Goal: Task Accomplishment & Management: Use online tool/utility

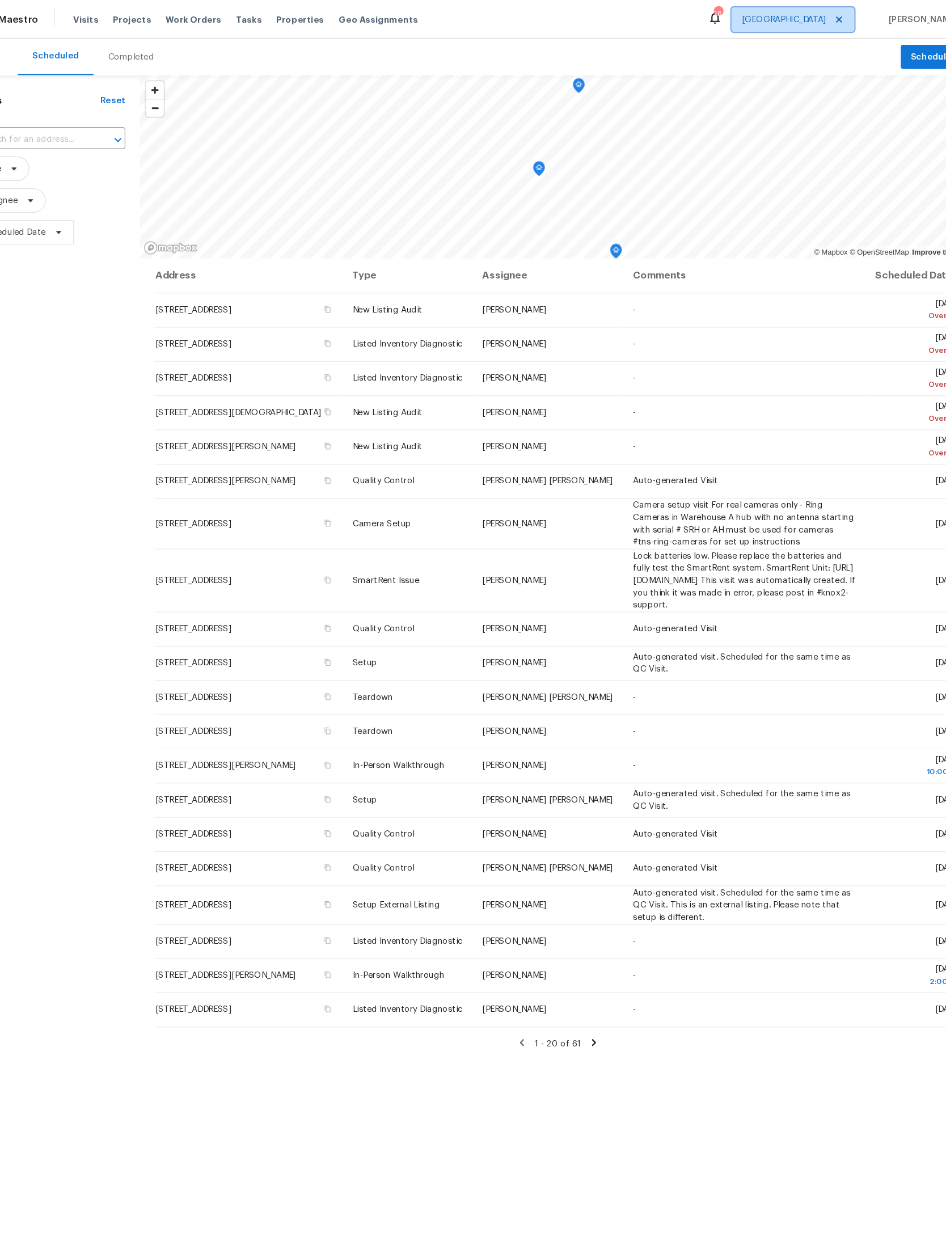
click at [776, 11] on span "[GEOGRAPHIC_DATA]" at bounding box center [776, 18] width 114 height 23
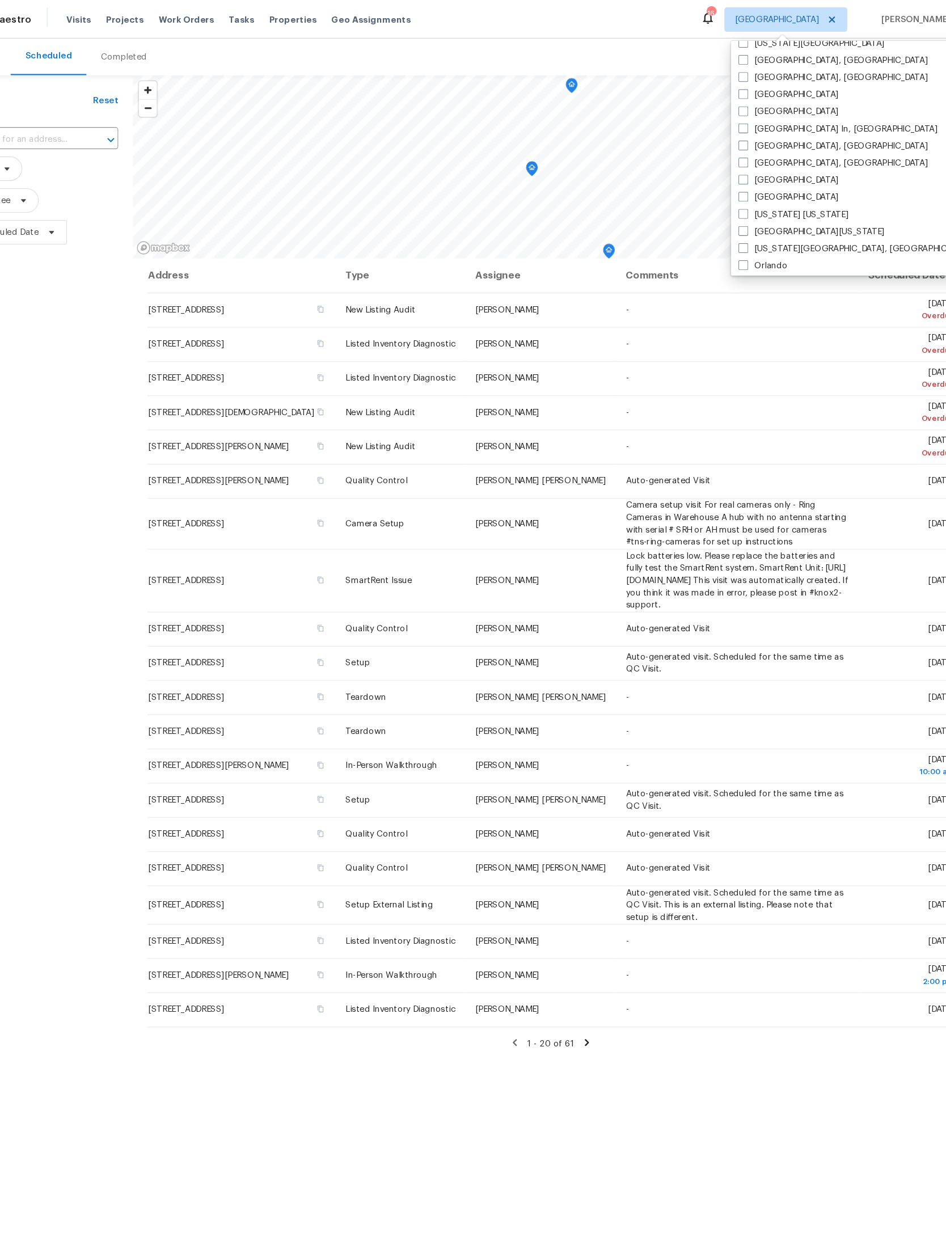
scroll to position [441, 0]
click at [732, 176] on label "[GEOGRAPHIC_DATA]" at bounding box center [778, 181] width 93 height 11
click at [732, 176] on input "[GEOGRAPHIC_DATA]" at bounding box center [735, 179] width 7 height 7
checkbox input "true"
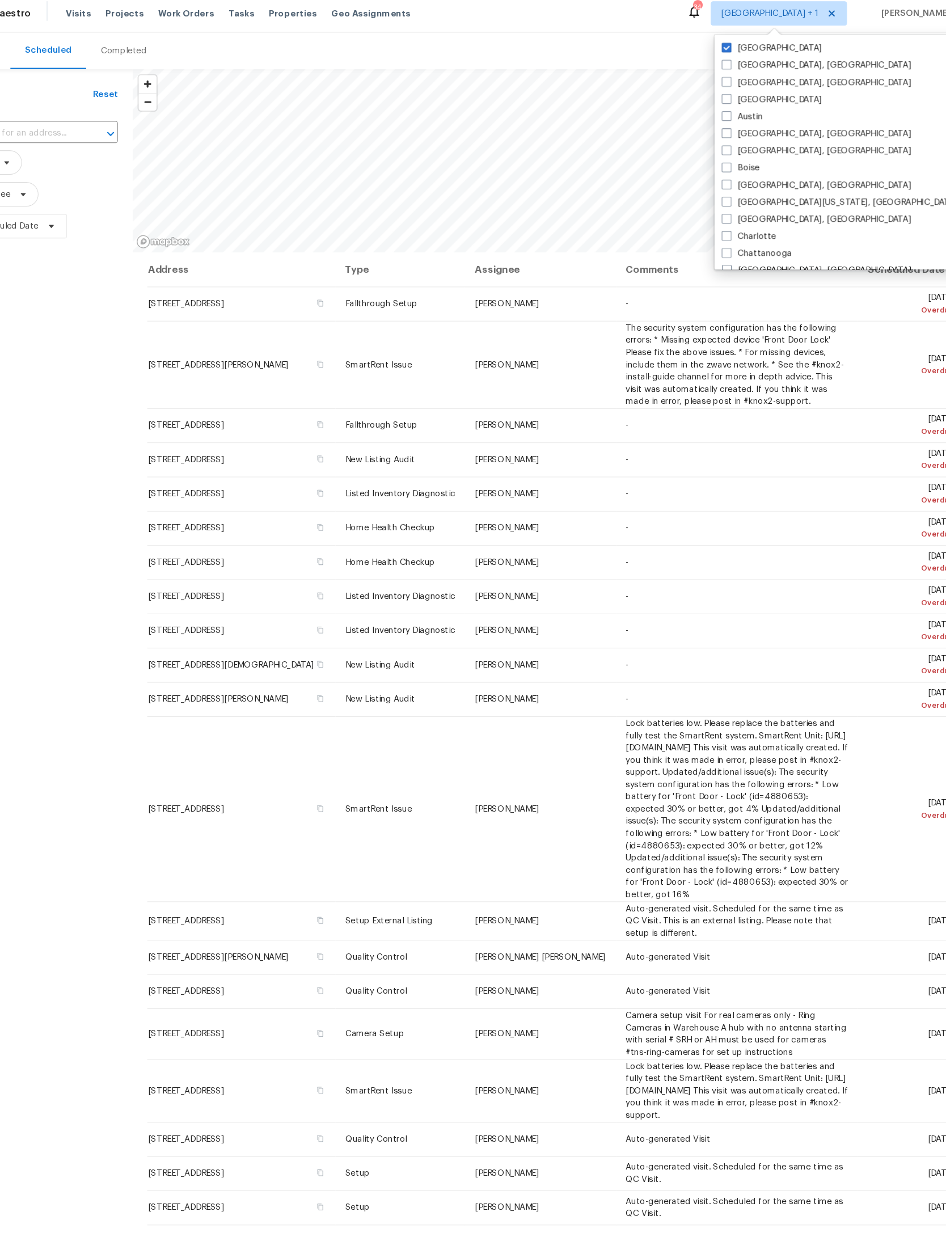
click at [717, 45] on label "[GEOGRAPHIC_DATA]" at bounding box center [763, 50] width 93 height 11
click at [717, 45] on input "[GEOGRAPHIC_DATA]" at bounding box center [720, 48] width 7 height 7
checkbox input "false"
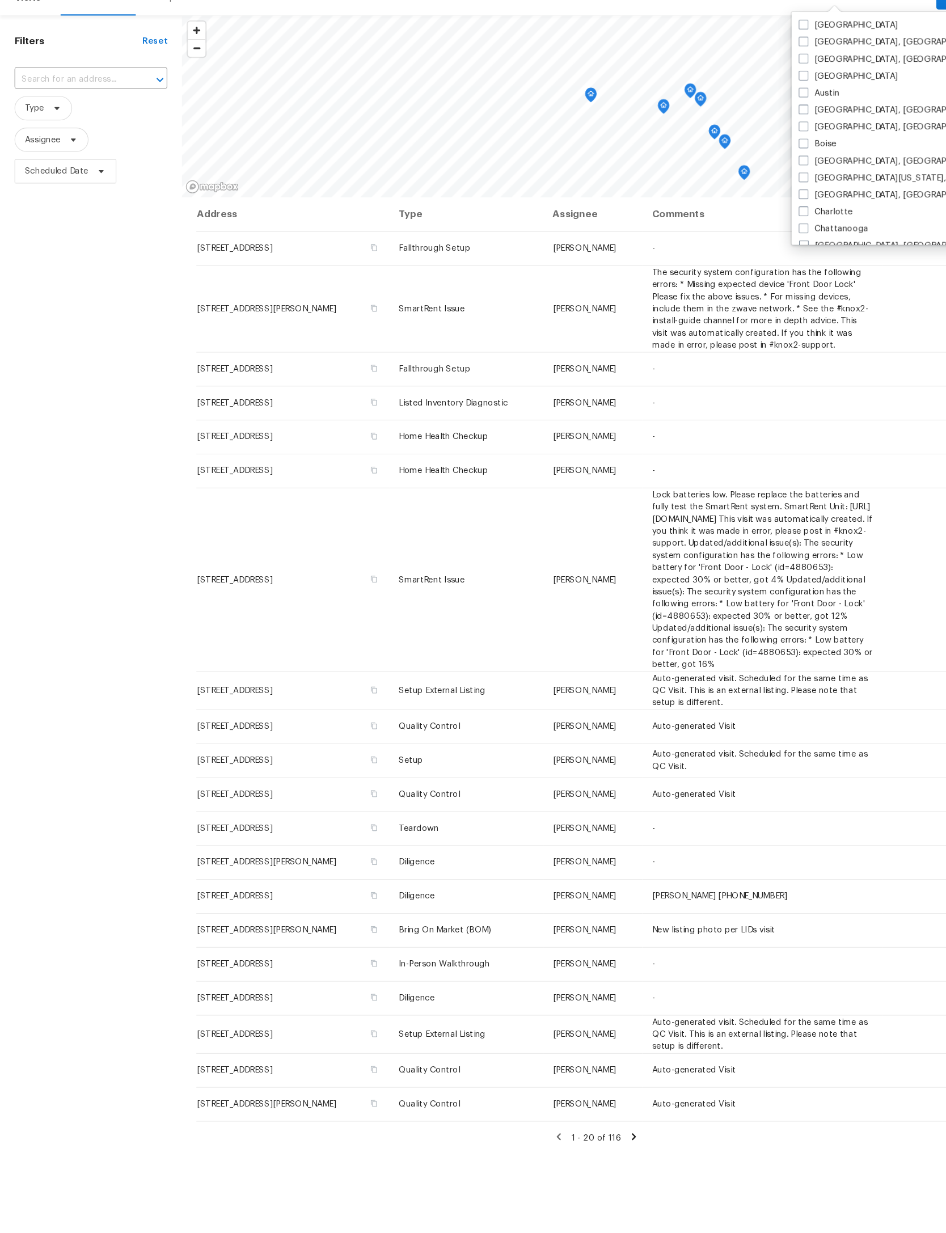
click at [78, 121] on input "text" at bounding box center [69, 130] width 111 height 18
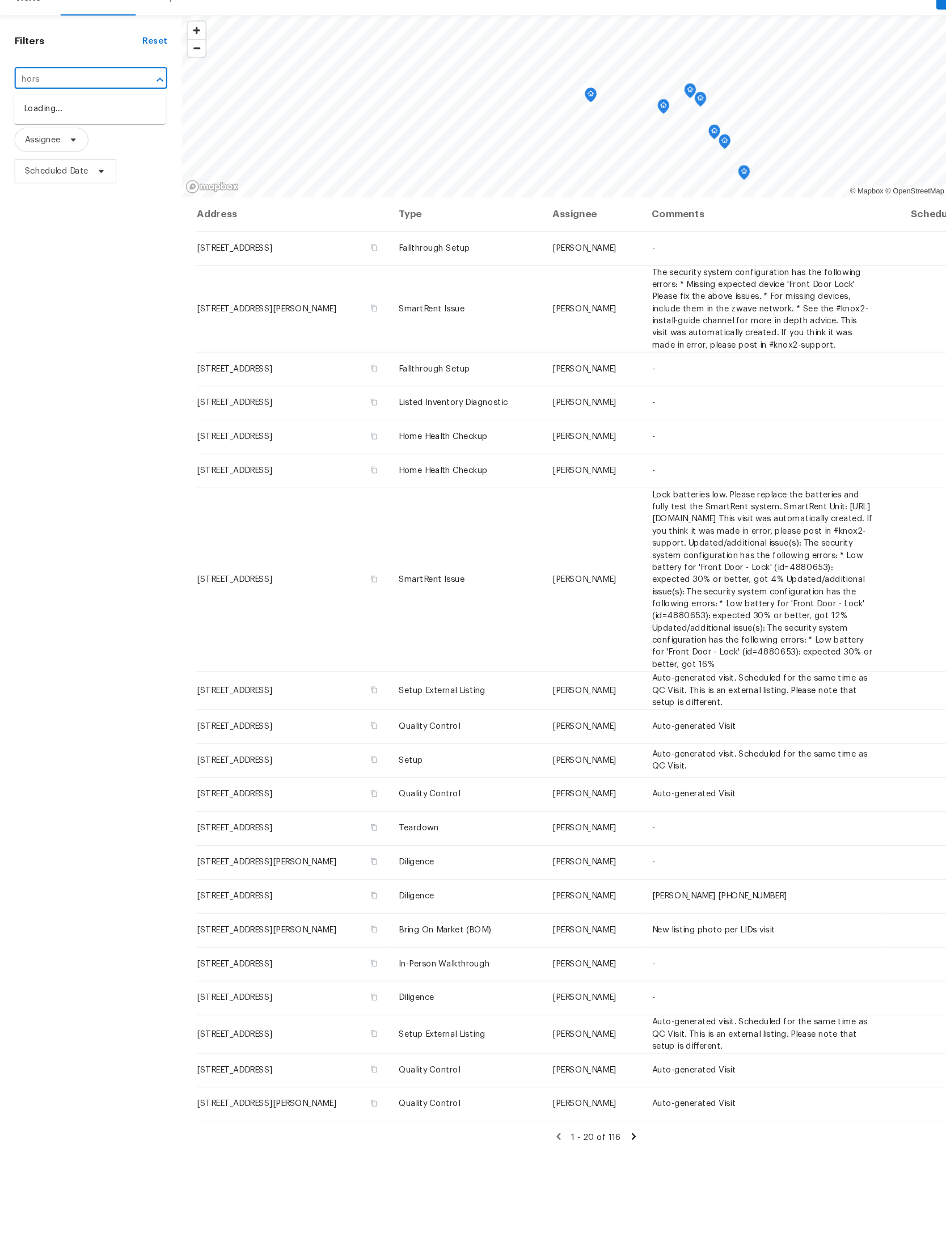
type input "horse"
click at [81, 260] on li "[STREET_ADDRESS]" at bounding box center [84, 251] width 142 height 19
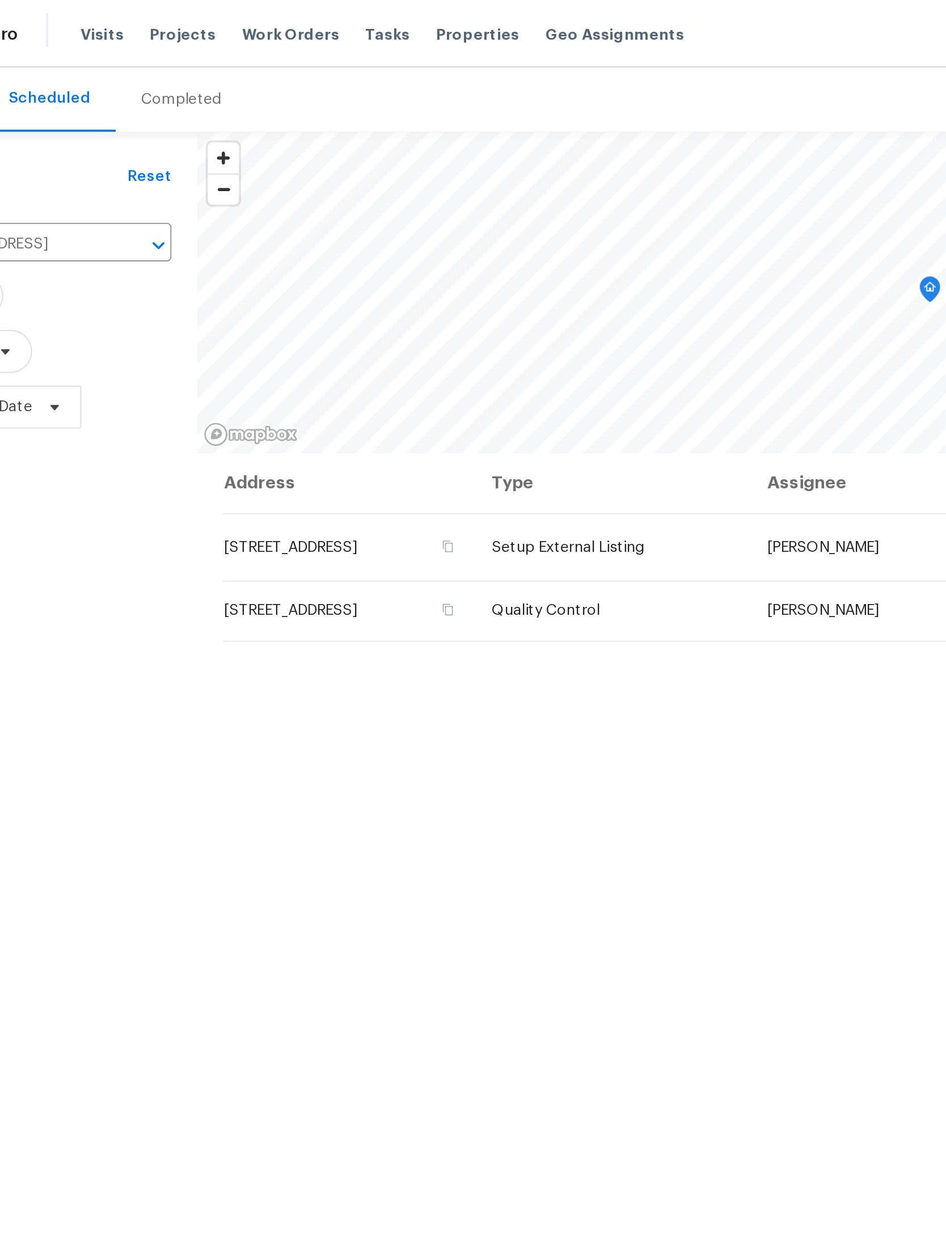
click at [145, 14] on span "Projects" at bounding box center [162, 17] width 35 height 11
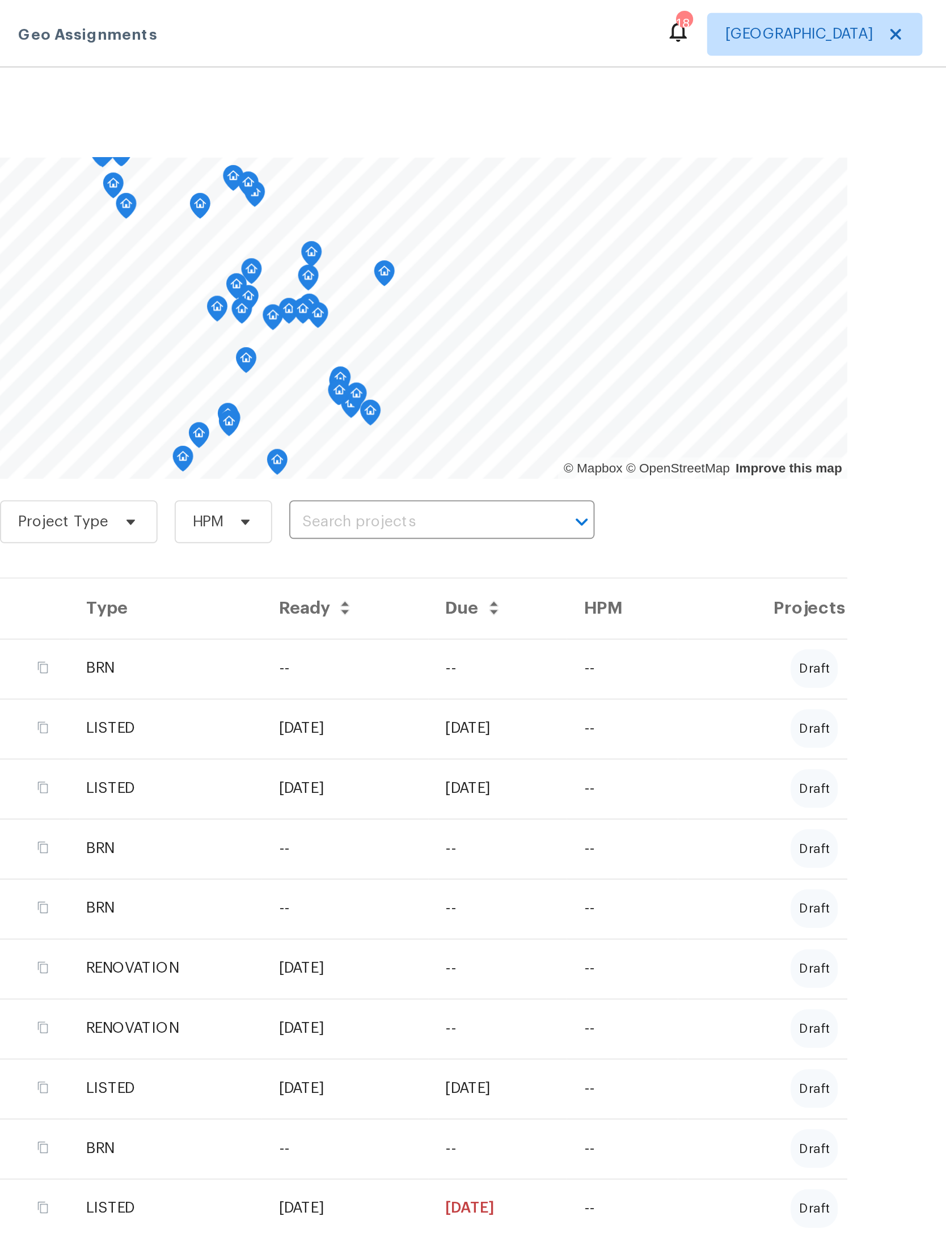
click at [498, 275] on input "text" at bounding box center [563, 277] width 130 height 18
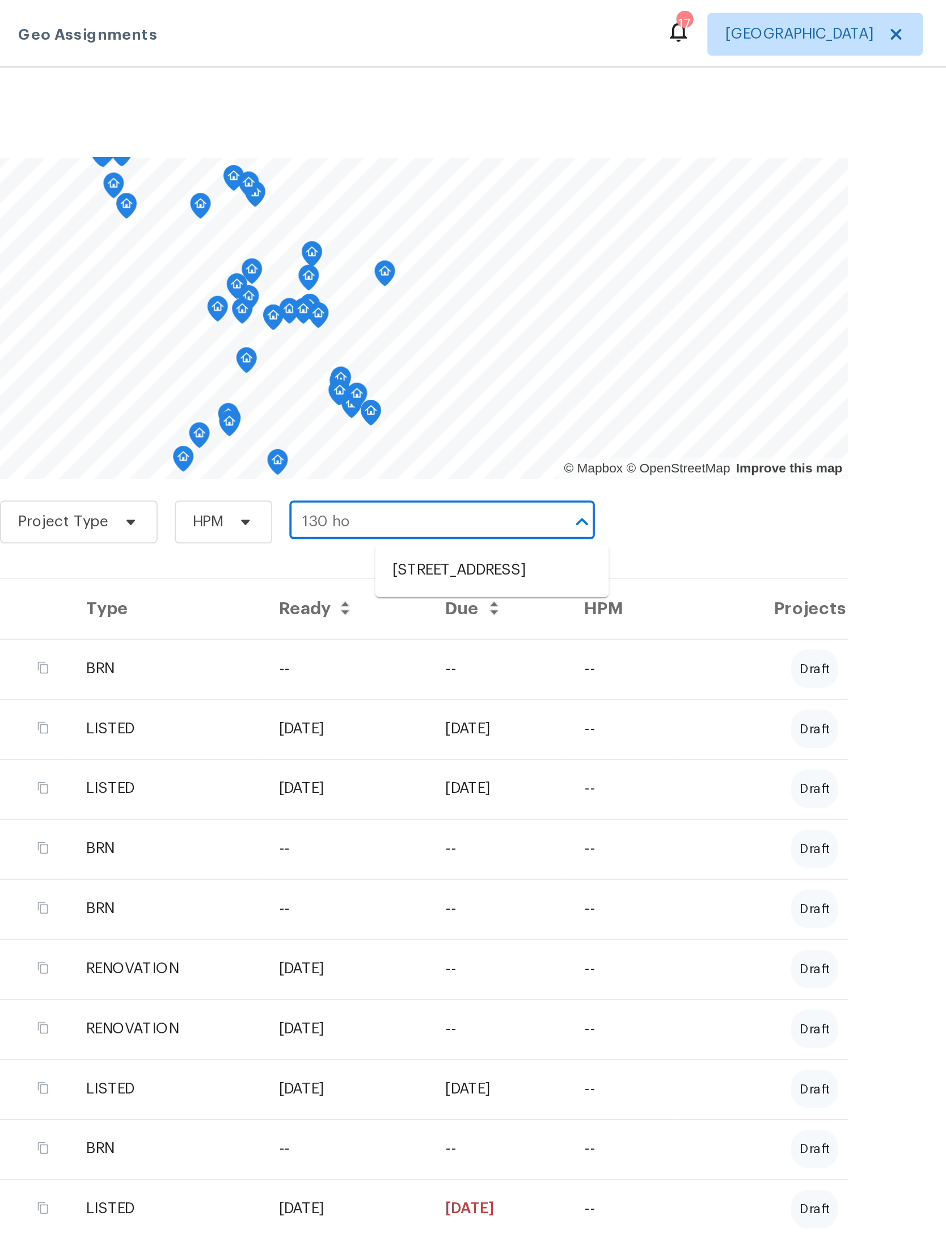
type input "130 hor"
click at [543, 310] on li "[STREET_ADDRESS]" at bounding box center [605, 302] width 124 height 19
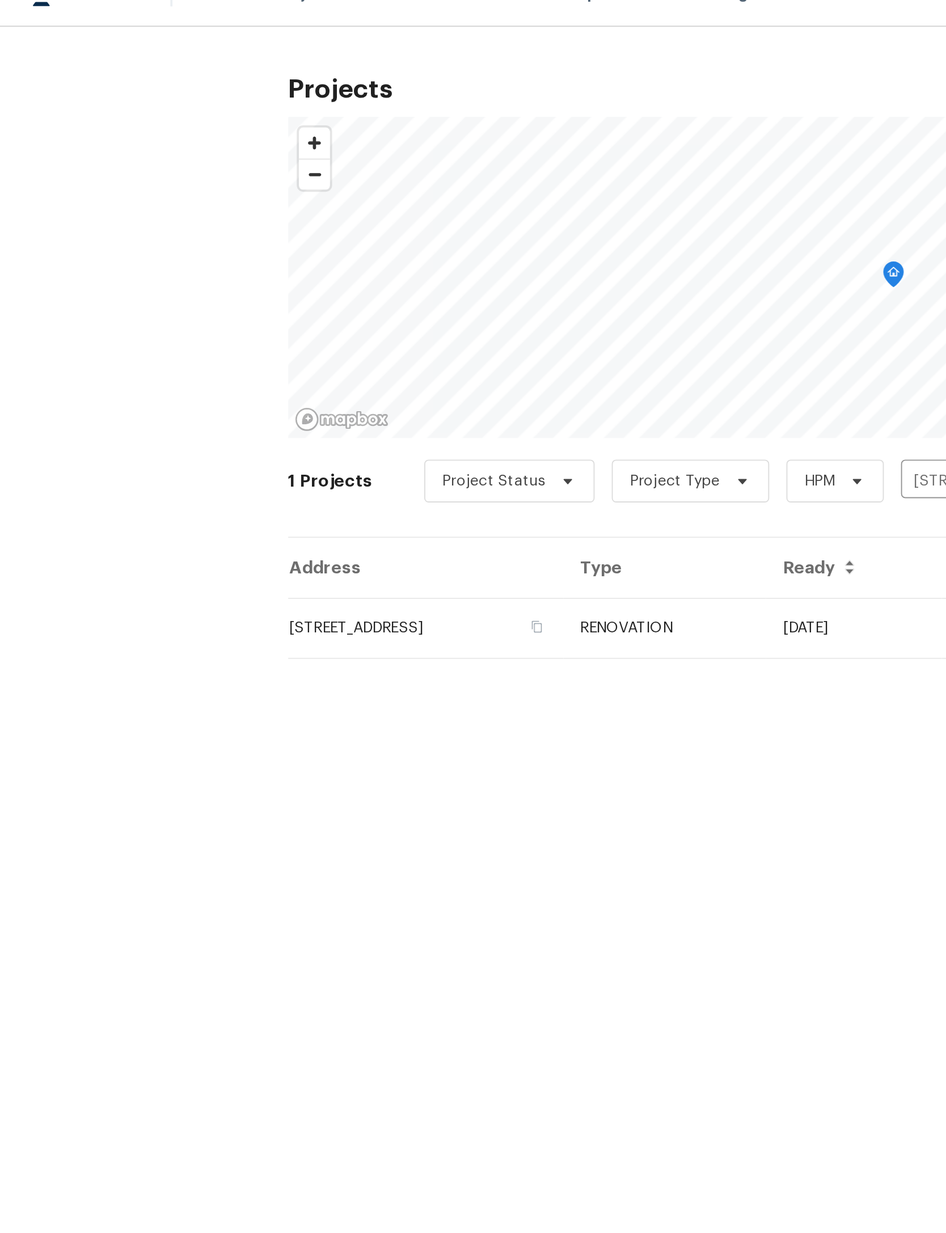
click at [247, 338] on td "[STREET_ADDRESS]" at bounding box center [226, 354] width 146 height 32
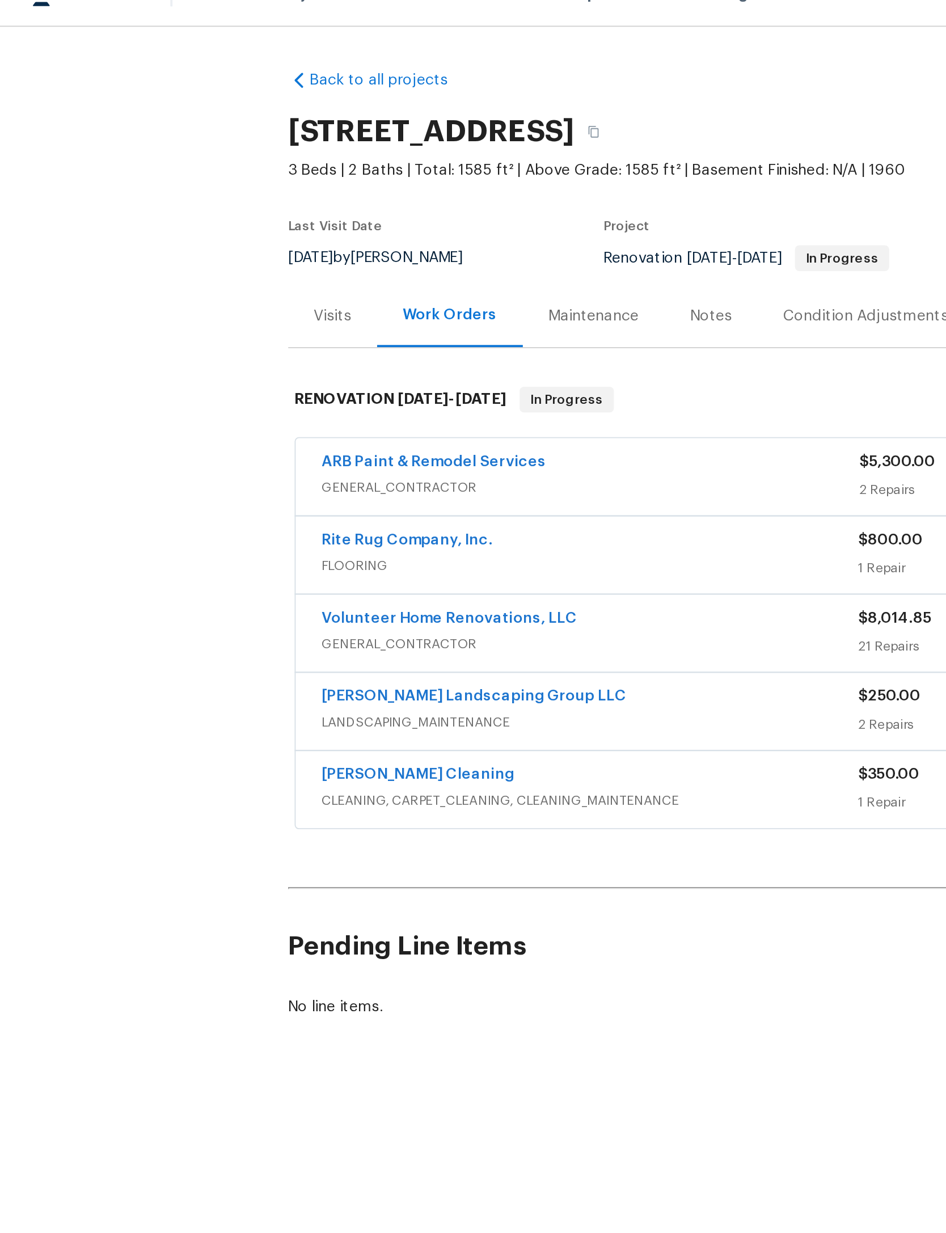
click at [306, 353] on link "Volunteer Home Renovations, LLC" at bounding box center [238, 349] width 136 height 8
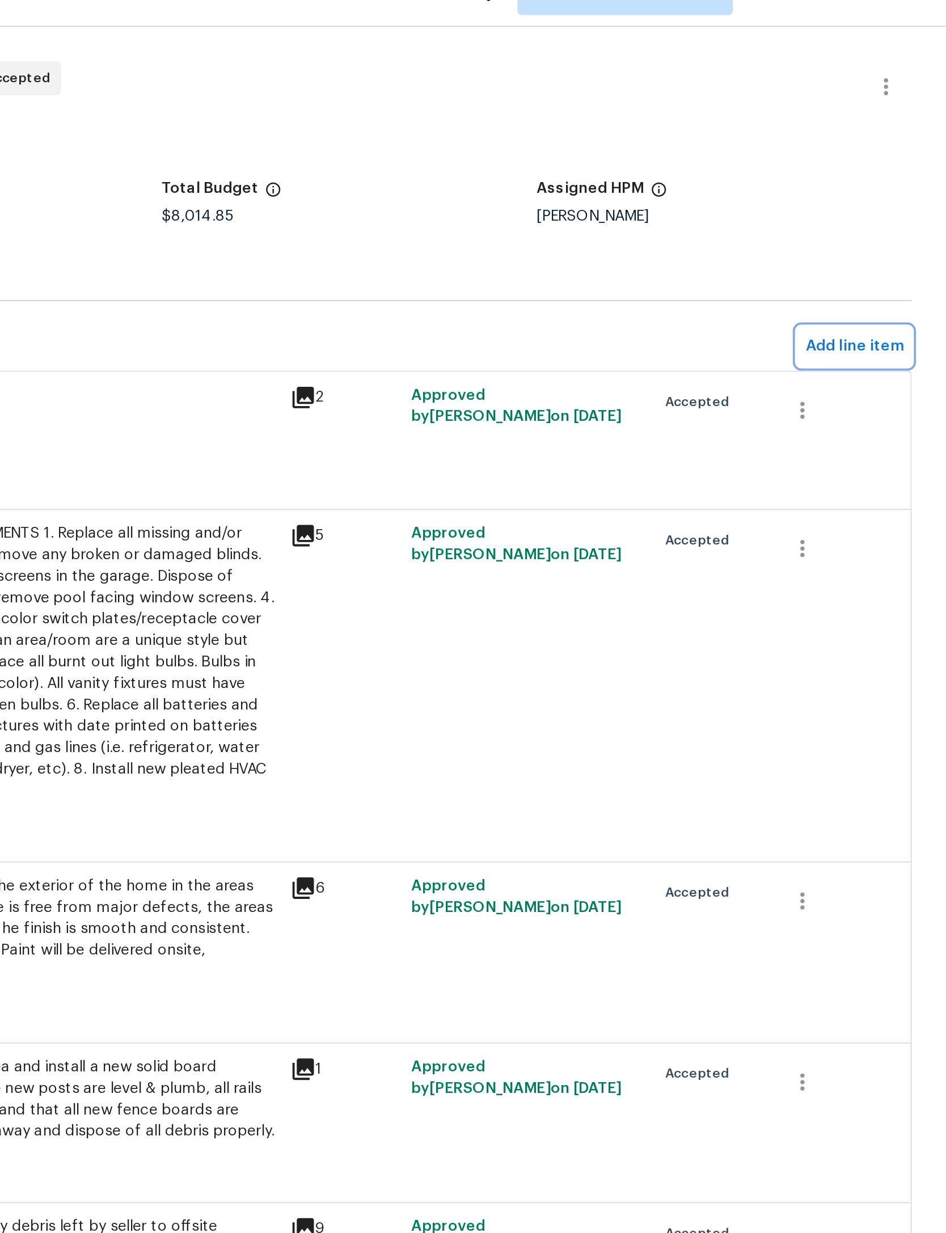
click at [872, 198] on span "Add line item" at bounding box center [898, 205] width 52 height 14
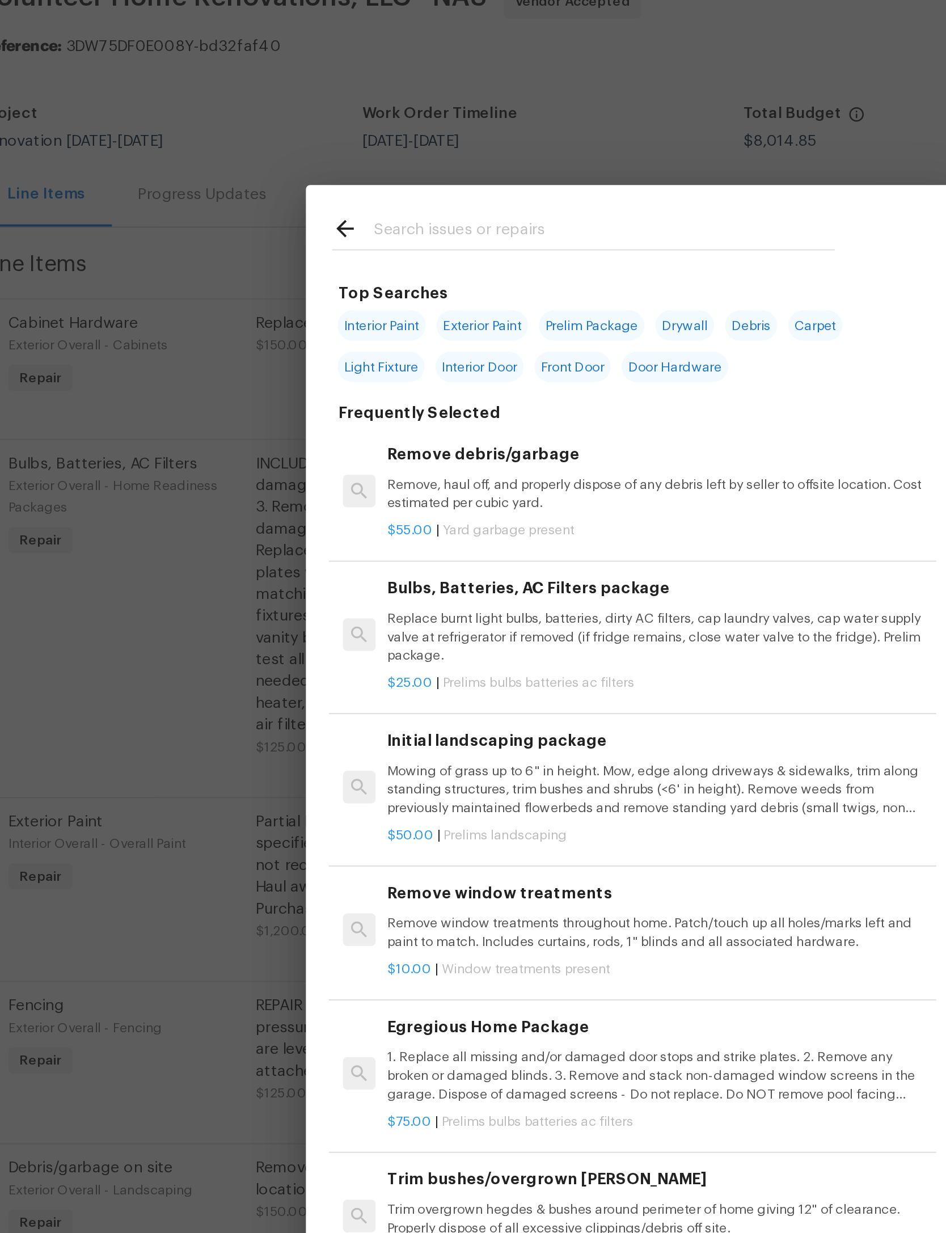
click at [70, 276] on div "Top Searches Interior Paint Exterior Paint Prelim Package Drywall Debris Carpet…" at bounding box center [473, 607] width 946 height 1215
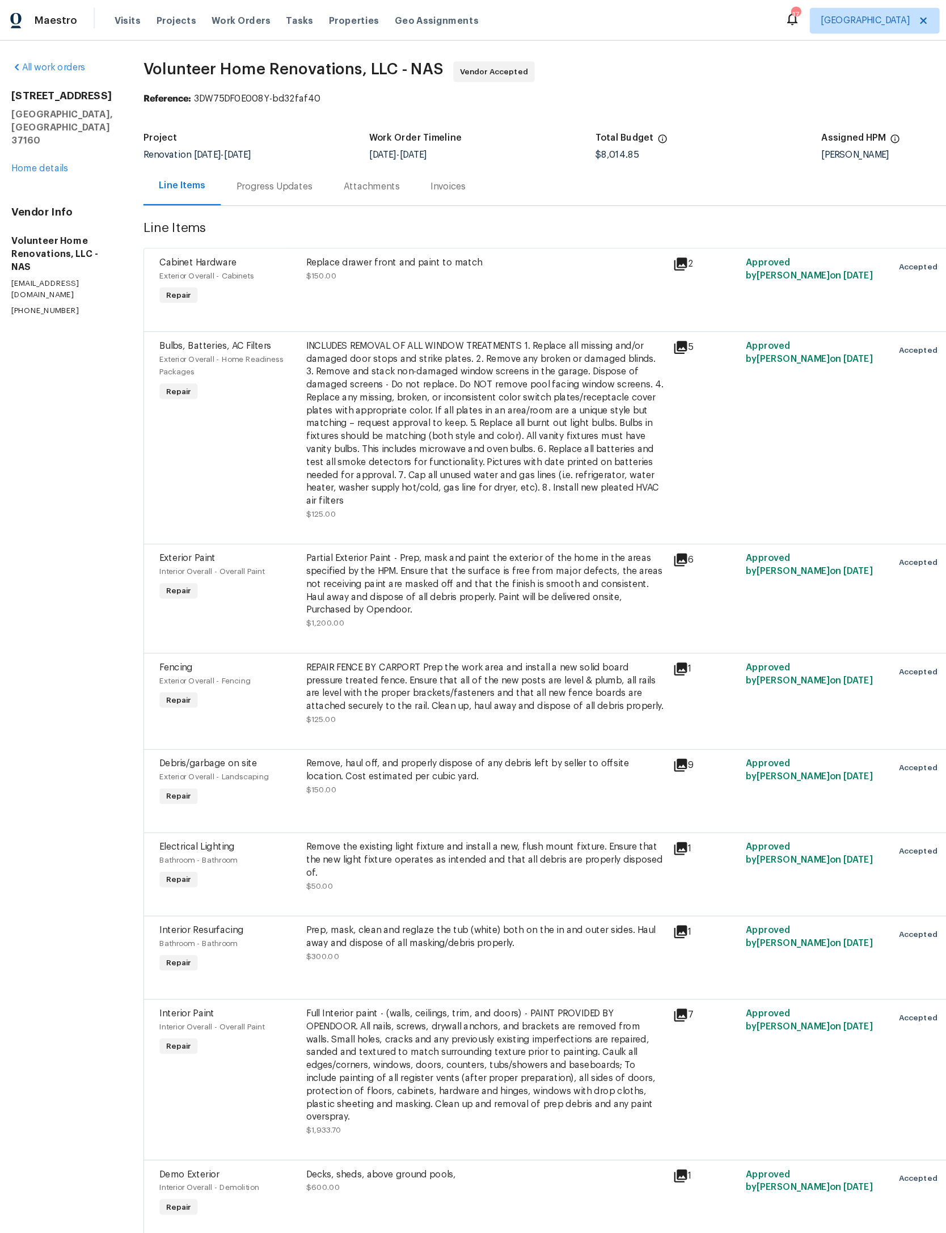
click at [61, 144] on link "Home details" at bounding box center [42, 148] width 49 height 8
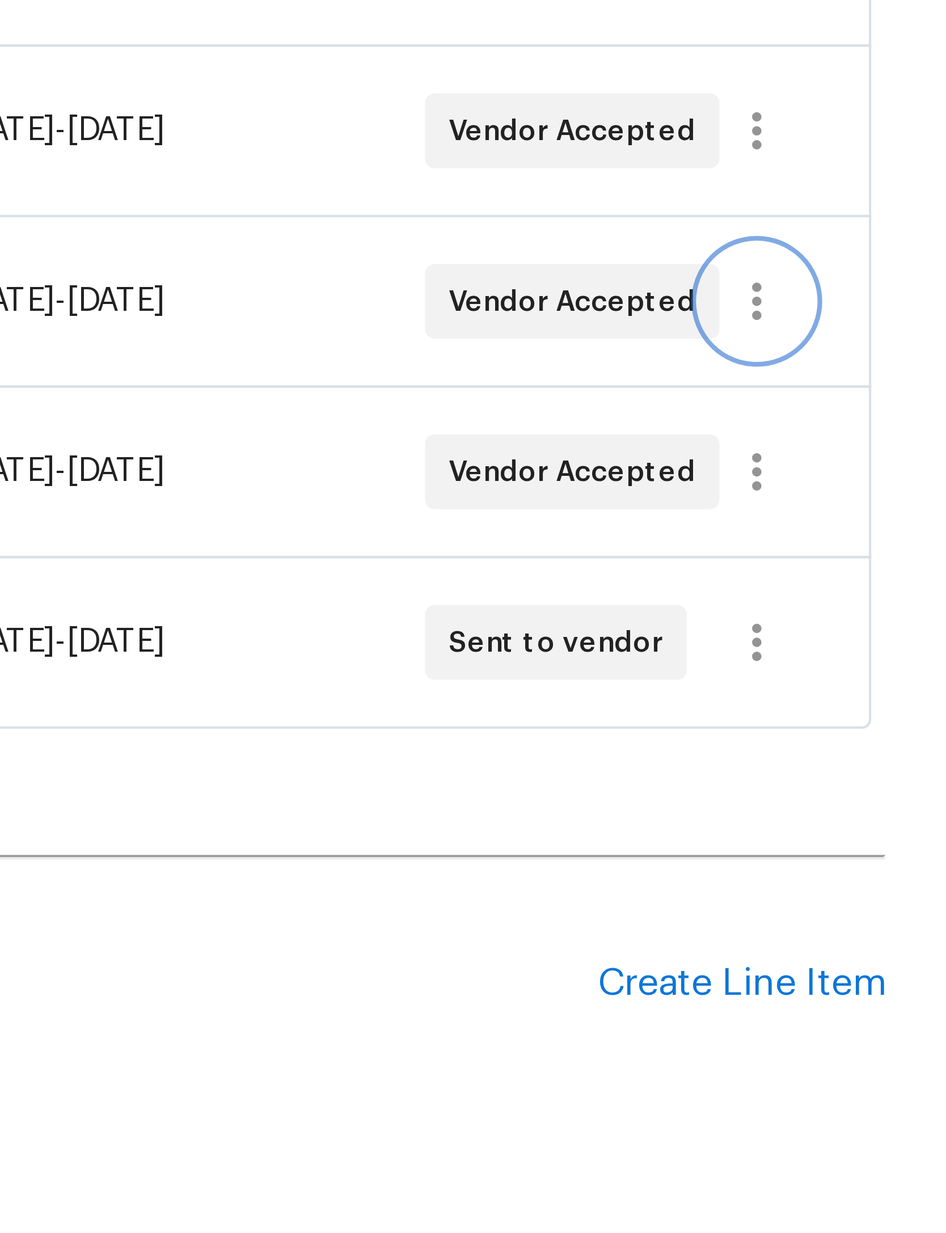
click at [755, 350] on icon "button" at bounding box center [762, 357] width 14 height 14
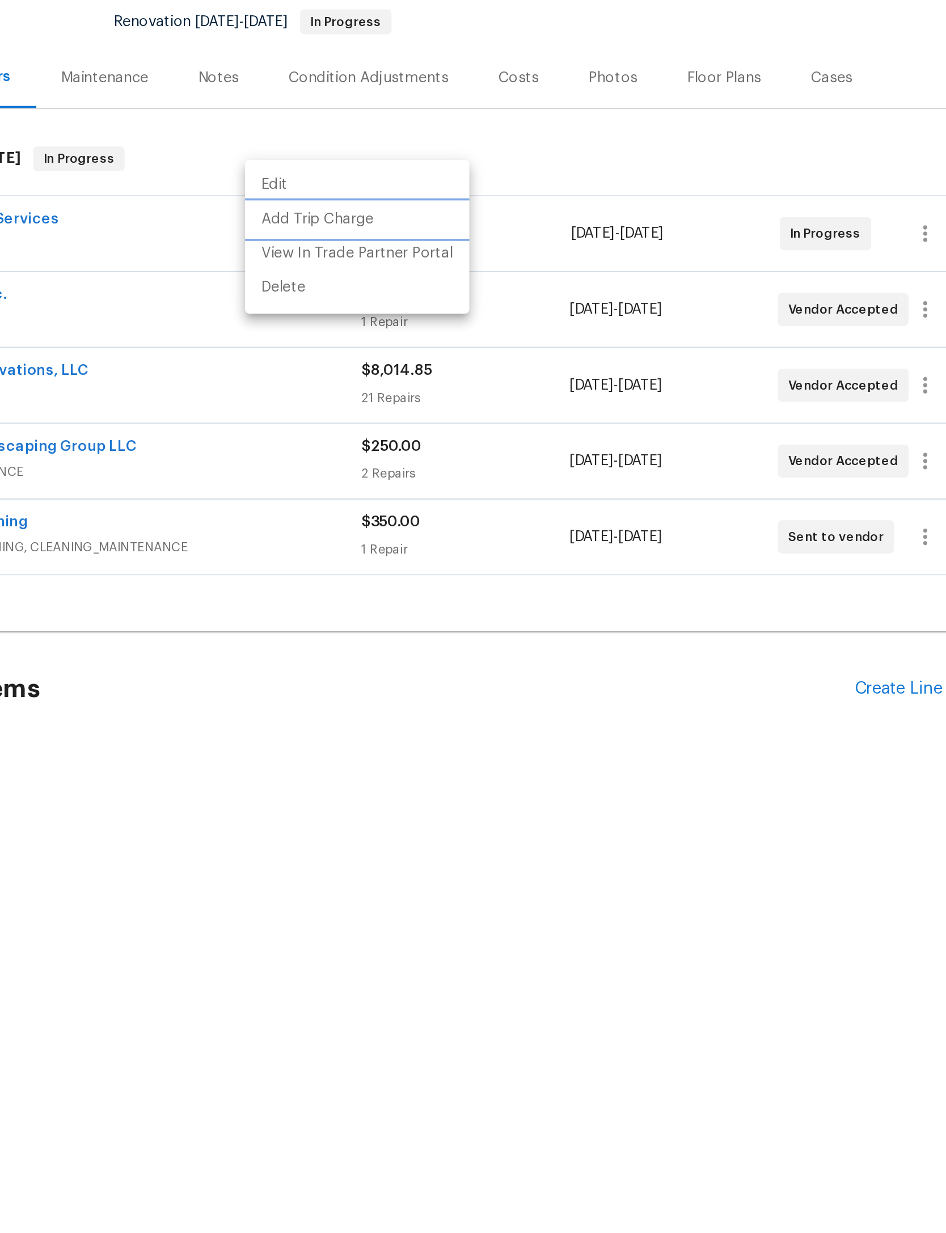
click at [391, 257] on li "Add Trip Charge" at bounding box center [452, 266] width 122 height 19
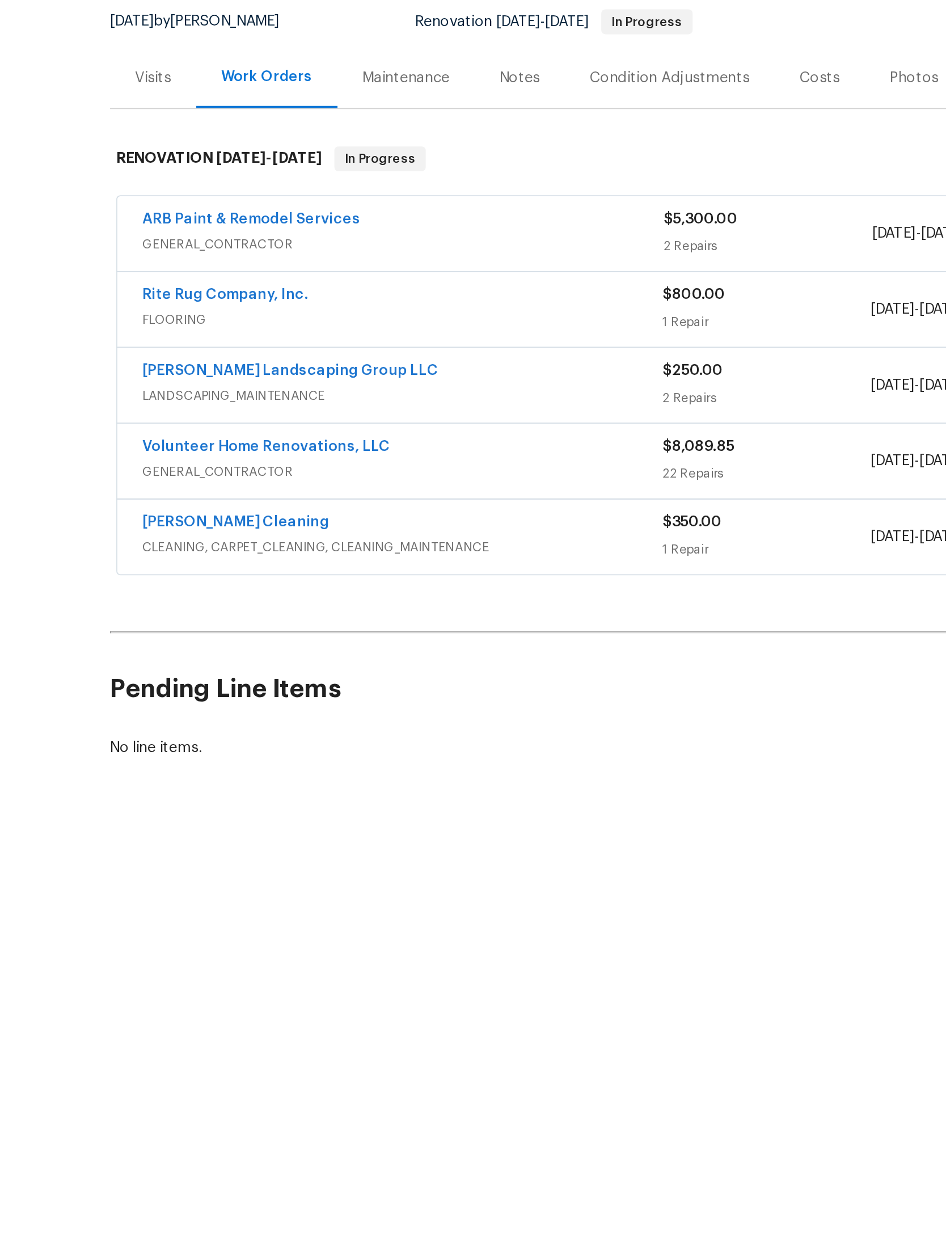
click at [219, 386] on link "Volunteer Home Renovations, LLC" at bounding box center [238, 390] width 136 height 8
